Goal: Task Accomplishment & Management: Use online tool/utility

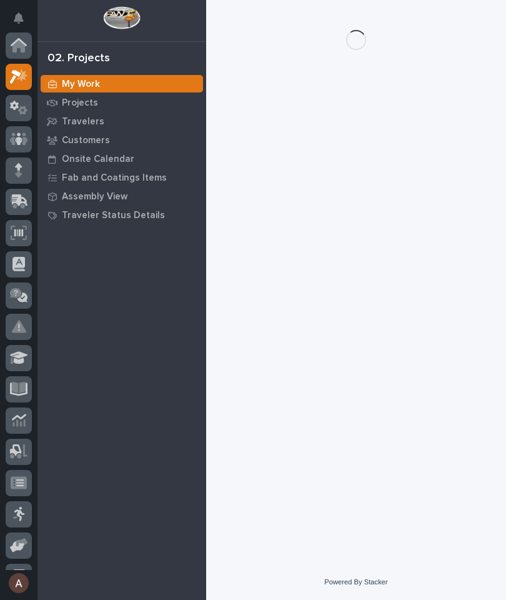
scroll to position [31, 0]
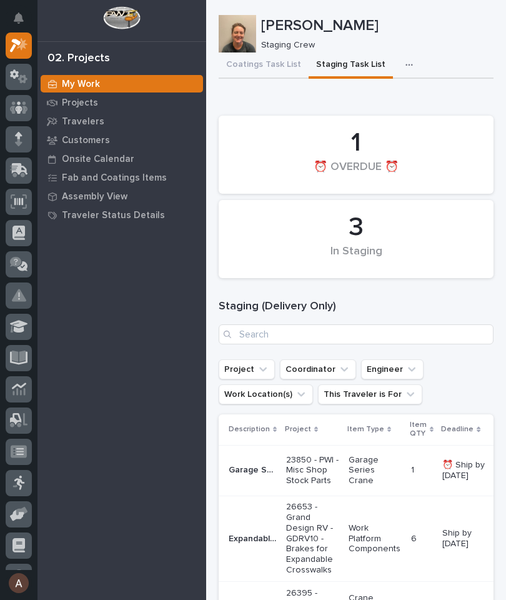
click at [16, 175] on icon at bounding box center [17, 172] width 15 height 12
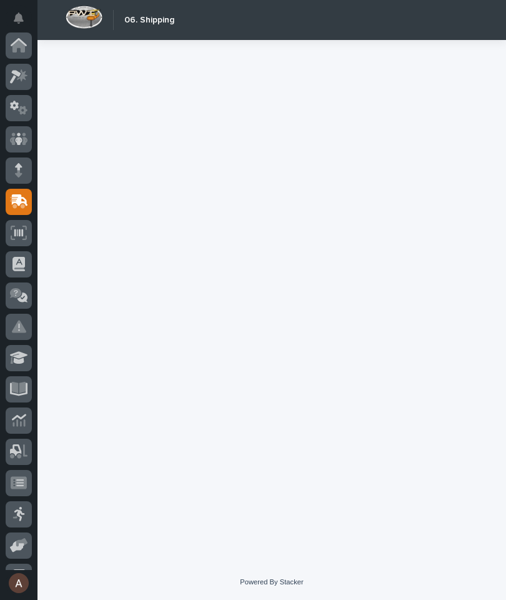
scroll to position [119, 0]
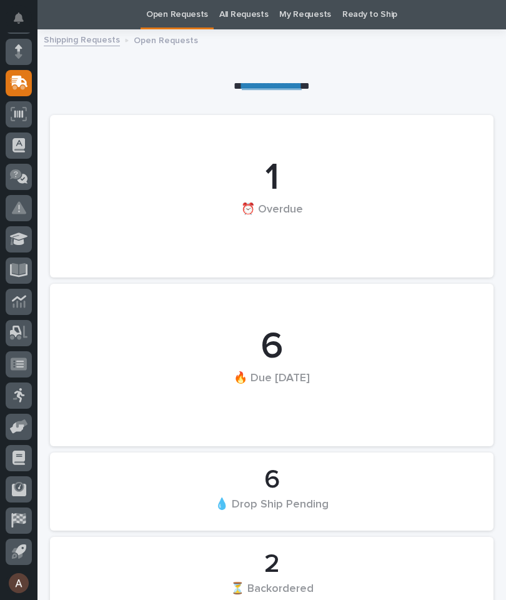
click at [20, 87] on icon at bounding box center [19, 83] width 18 height 14
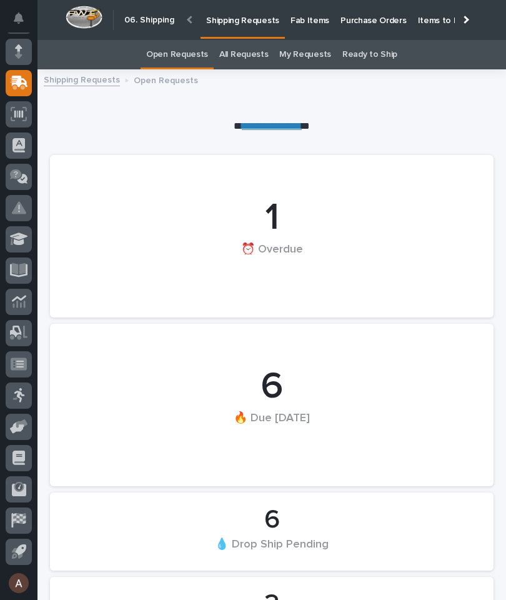
click at [471, 22] on div at bounding box center [465, 19] width 20 height 39
click at [330, 19] on p "Fab Items" at bounding box center [310, 13] width 39 height 26
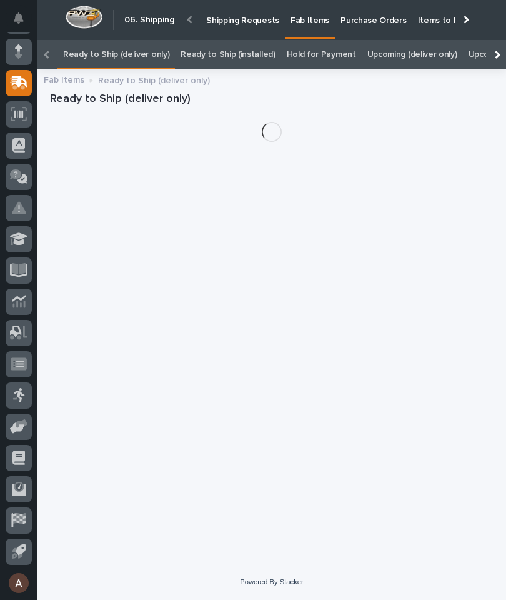
scroll to position [40, 0]
click at [499, 40] on div at bounding box center [496, 54] width 20 height 29
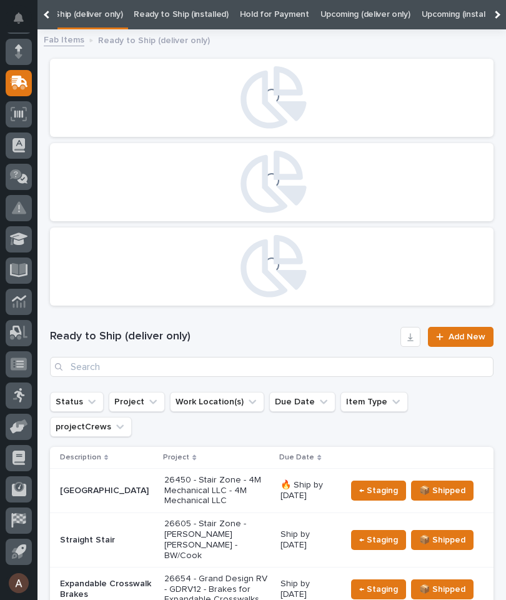
scroll to position [0, 0]
click at [476, 18] on link "All" at bounding box center [480, 14] width 9 height 29
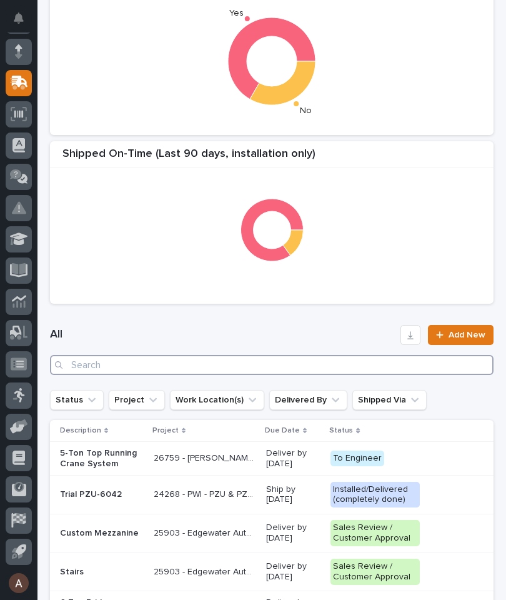
click at [191, 370] on input "Search" at bounding box center [272, 365] width 444 height 20
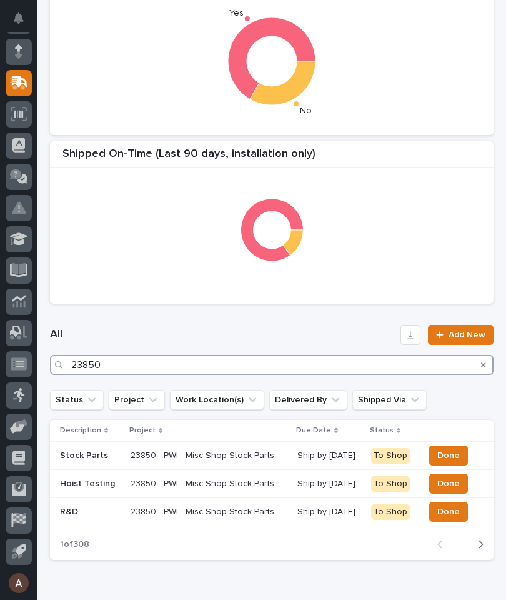
type input "23850"
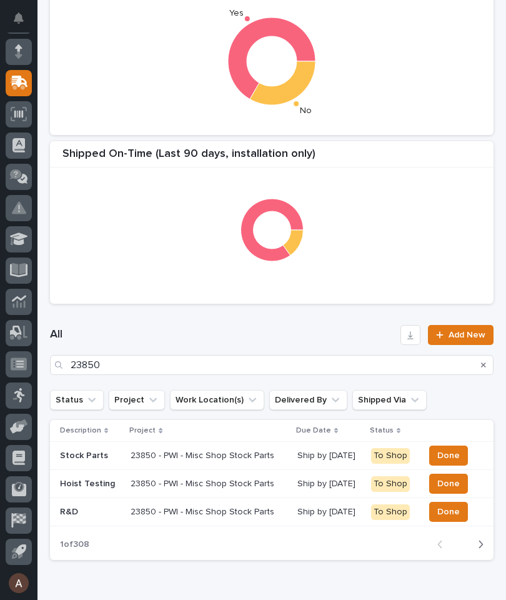
click at [315, 333] on h1 "All" at bounding box center [223, 335] width 346 height 15
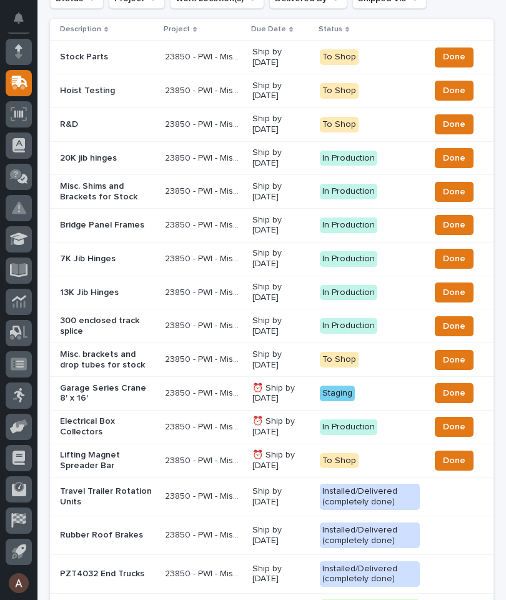
click at [127, 386] on p "Garage Series Crane 8' x 16'" at bounding box center [107, 393] width 95 height 21
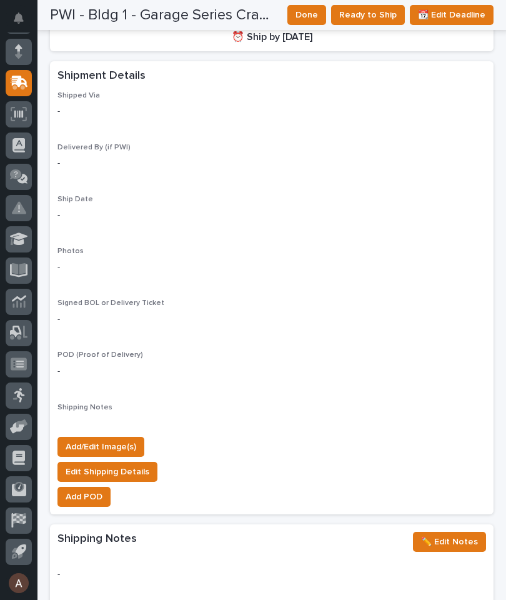
click at [129, 440] on span "Add/Edit Image(s)" at bounding box center [101, 447] width 71 height 15
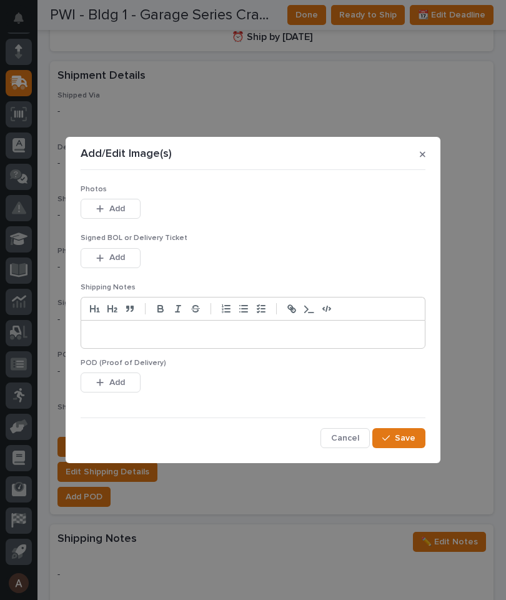
click at [134, 211] on button "Add" at bounding box center [111, 209] width 60 height 20
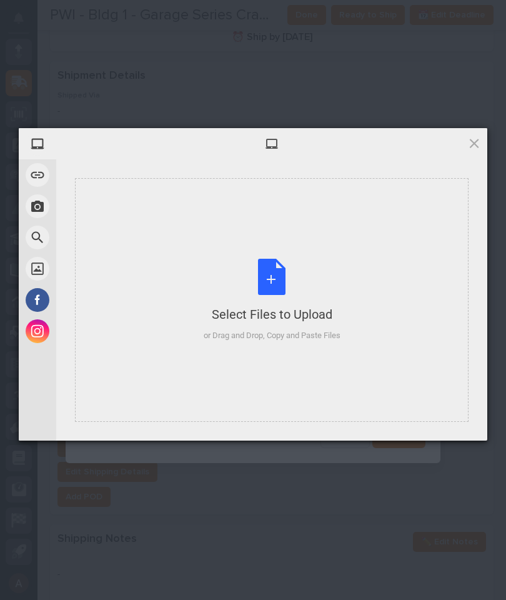
click at [367, 257] on div "Select Files to Upload or Drag and Drop, Copy and Paste Files" at bounding box center [272, 300] width 394 height 244
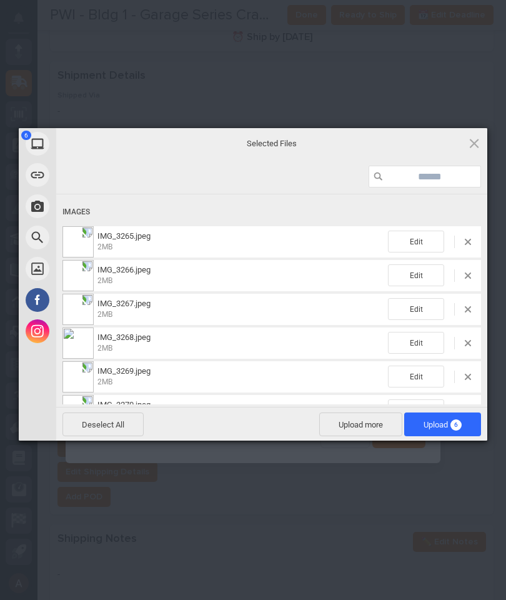
click at [471, 423] on span "Upload 6" at bounding box center [443, 425] width 77 height 24
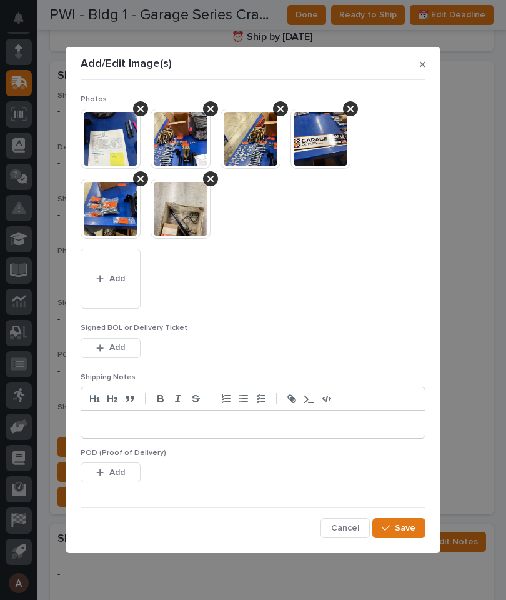
click at [413, 530] on span "Save" at bounding box center [405, 528] width 21 height 11
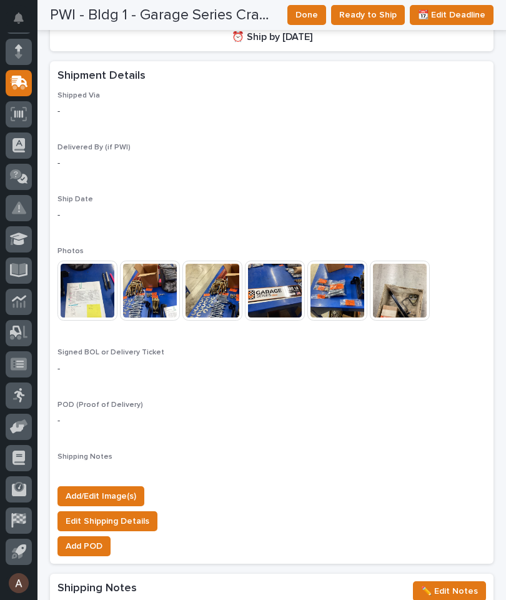
click at [376, 10] on span "Ready to Ship" at bounding box center [369, 15] width 58 height 15
